Goal: Task Accomplishment & Management: Use online tool/utility

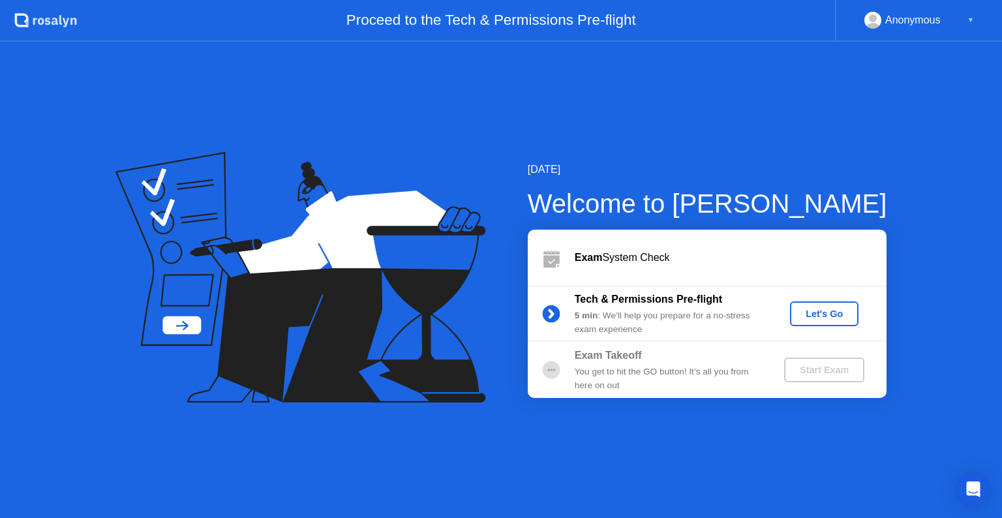
click at [811, 315] on div "Let's Go" at bounding box center [824, 313] width 58 height 10
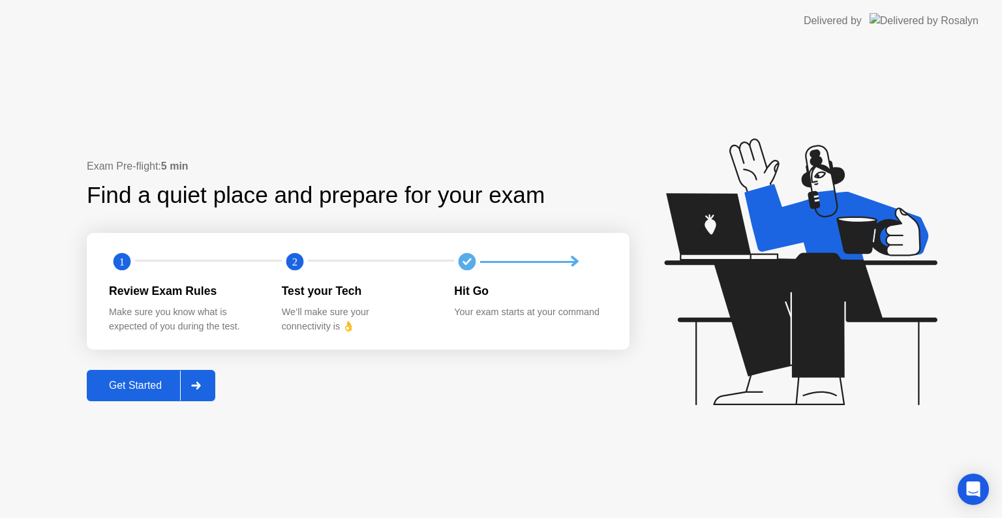
click at [164, 387] on div "Get Started" at bounding box center [135, 386] width 89 height 12
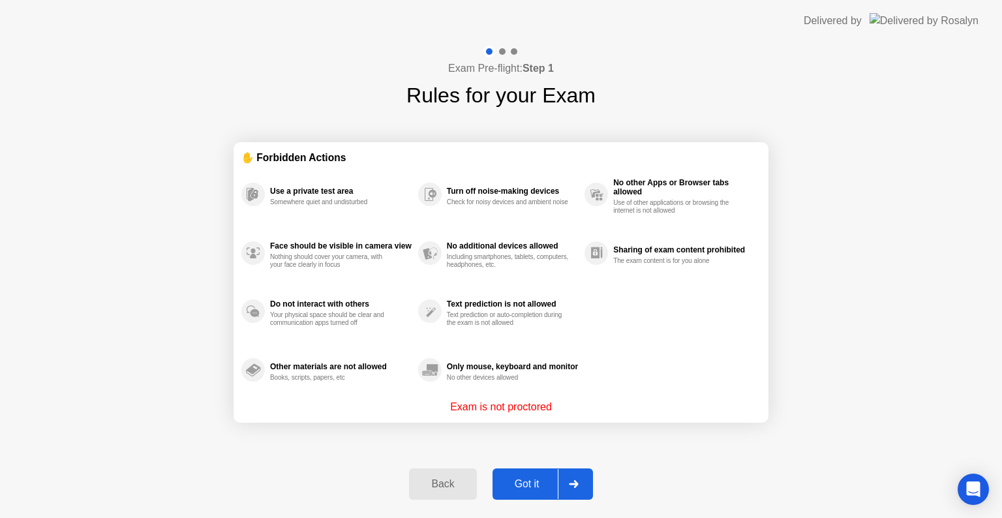
drag, startPoint x: 505, startPoint y: 51, endPoint x: 603, endPoint y: 337, distance: 302.6
click at [505, 52] on div at bounding box center [501, 52] width 38 height 12
click at [527, 489] on div "Got it" at bounding box center [526, 484] width 61 height 12
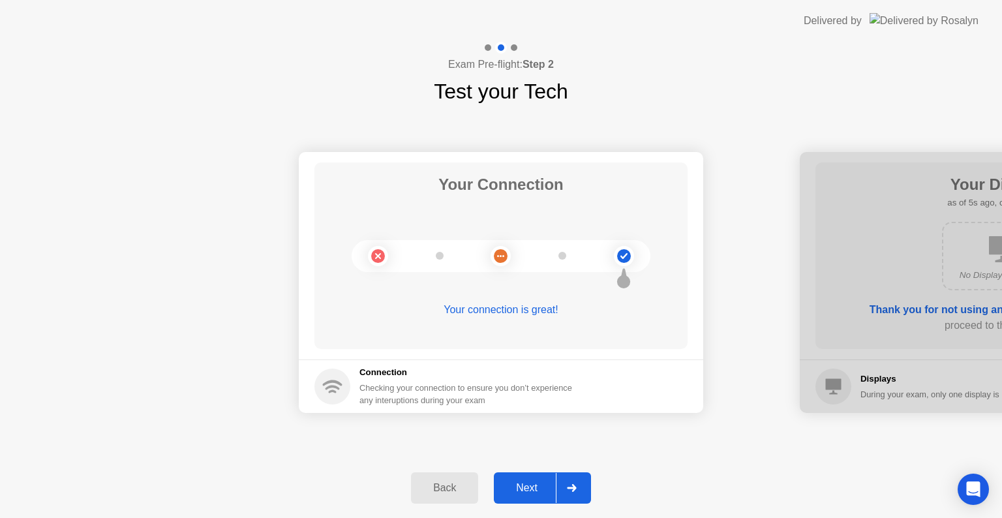
click at [532, 485] on div "Next" at bounding box center [527, 488] width 58 height 12
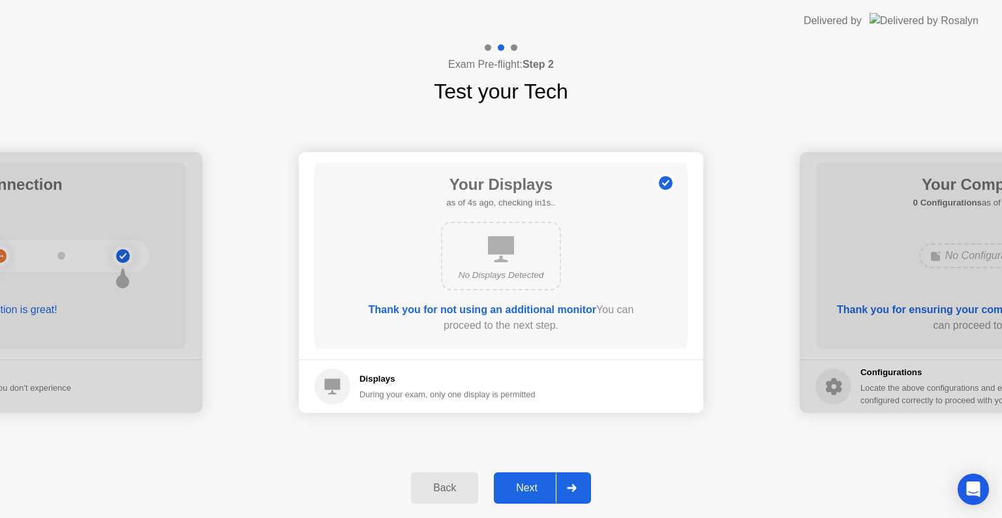
click at [532, 485] on div "Next" at bounding box center [527, 488] width 58 height 12
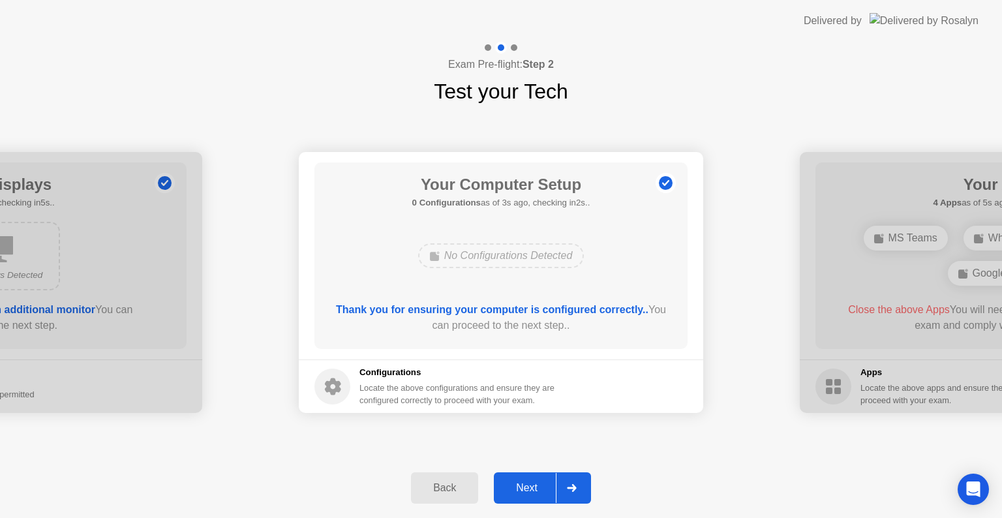
click at [522, 488] on div "Next" at bounding box center [527, 488] width 58 height 12
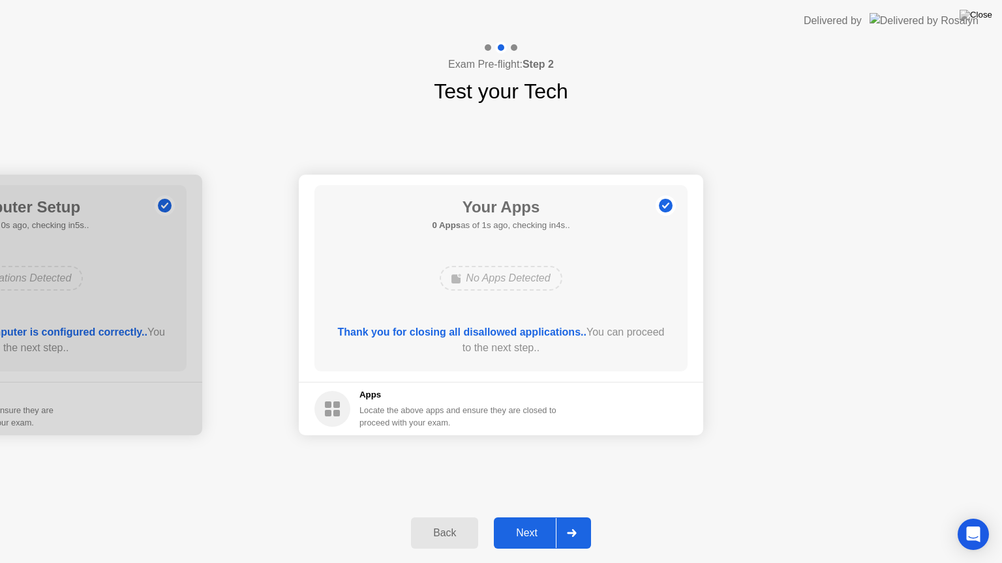
click at [545, 517] on div "Next" at bounding box center [527, 534] width 58 height 12
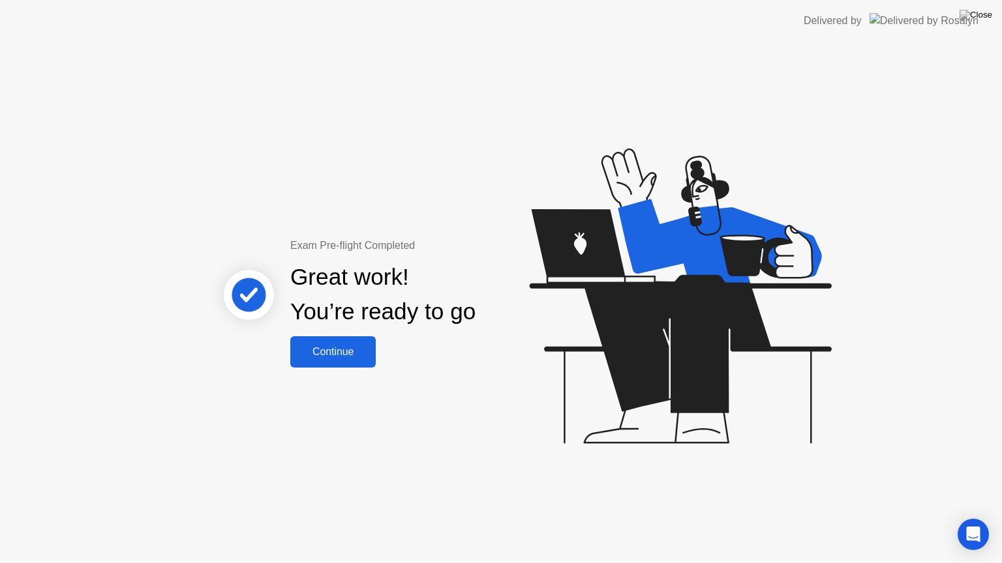
click at [310, 353] on div "Continue" at bounding box center [333, 352] width 78 height 12
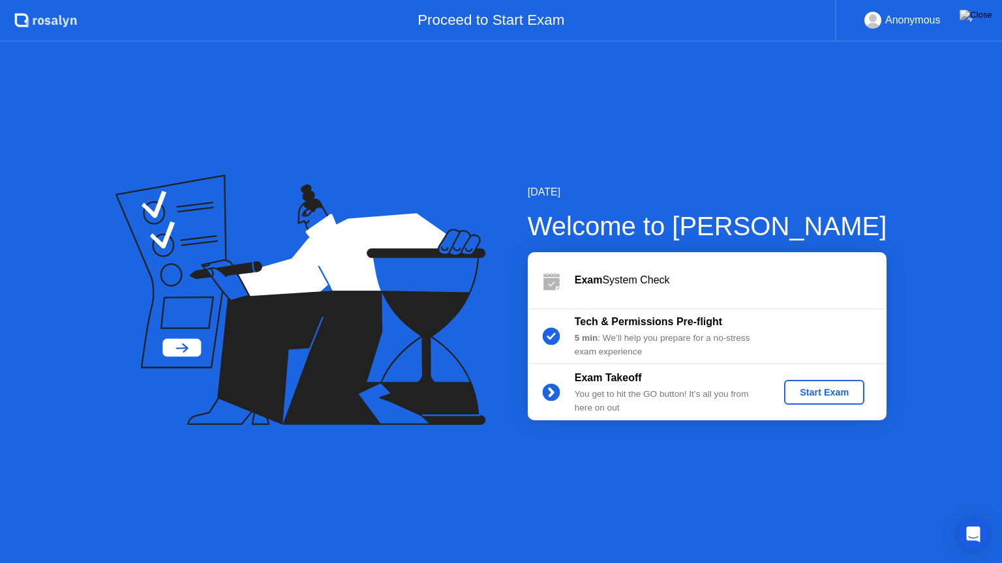
click at [845, 390] on div "Start Exam" at bounding box center [824, 392] width 70 height 10
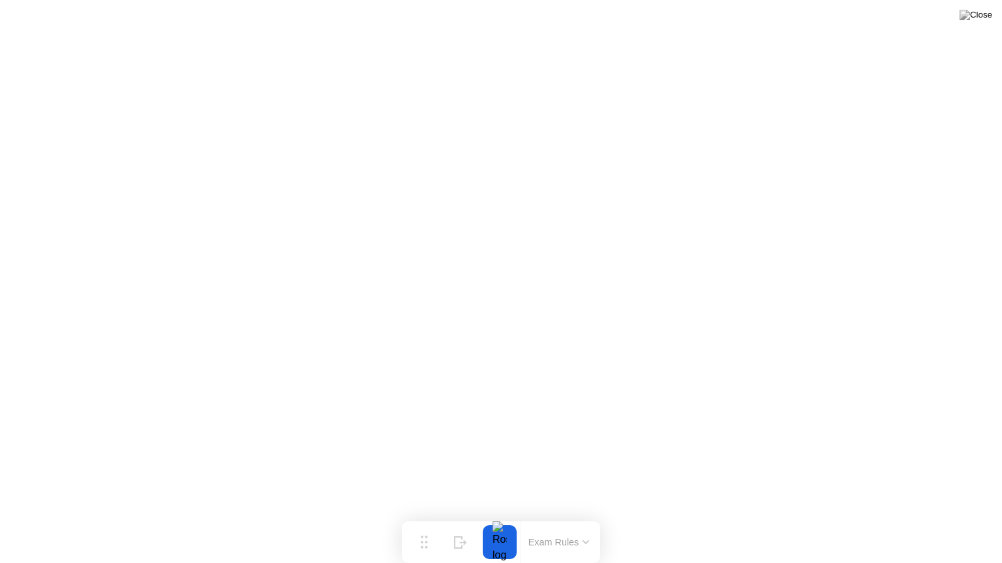
click at [500, 517] on div at bounding box center [499, 543] width 27 height 34
click at [548, 517] on button "Exam Rules" at bounding box center [558, 543] width 69 height 12
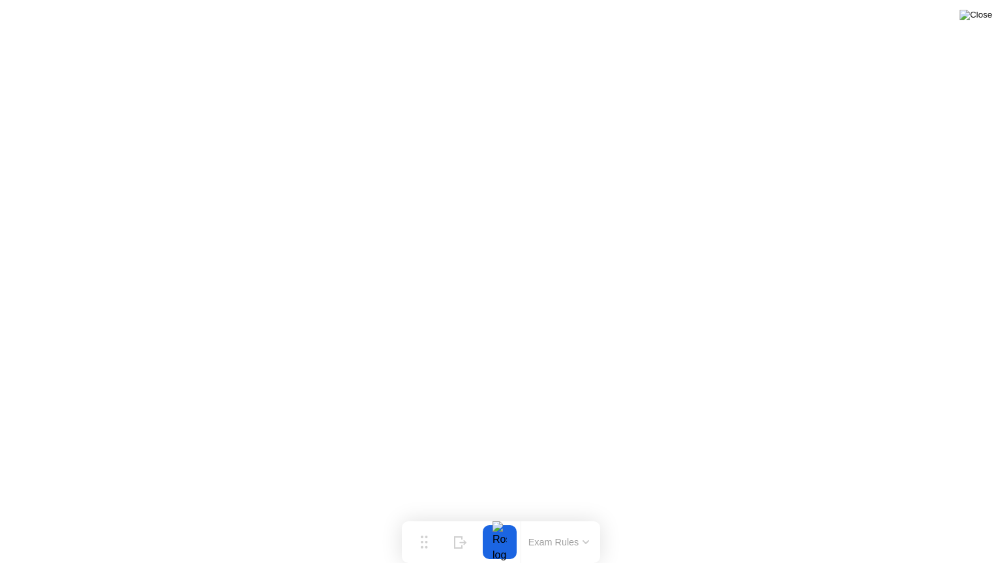
click at [982, 18] on img at bounding box center [975, 15] width 33 height 10
click at [577, 517] on div at bounding box center [501, 563] width 1002 height 0
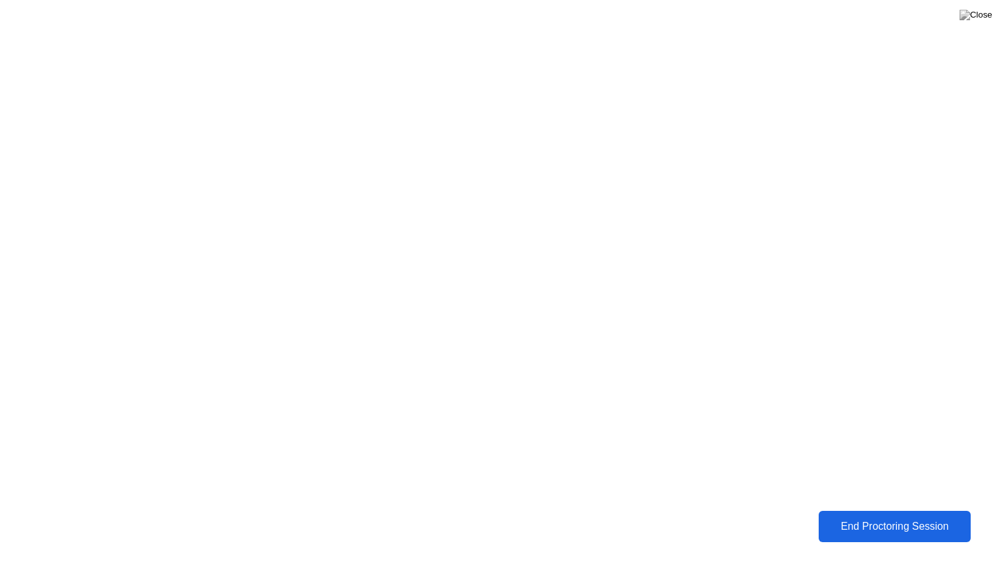
click at [922, 517] on div "End Proctoring Session" at bounding box center [894, 527] width 144 height 12
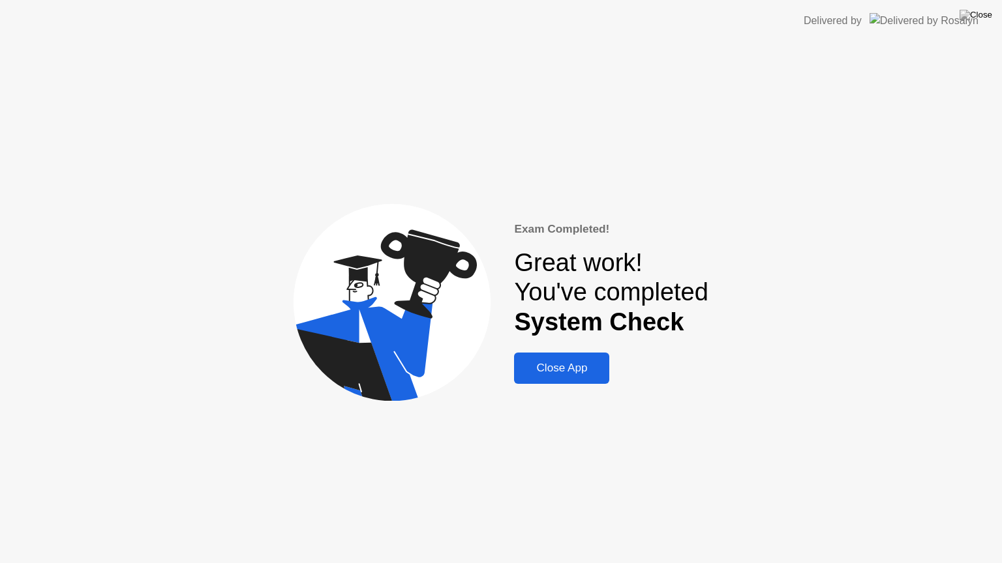
click at [590, 370] on div "Close App" at bounding box center [561, 368] width 87 height 13
